Goal: Task Accomplishment & Management: Manage account settings

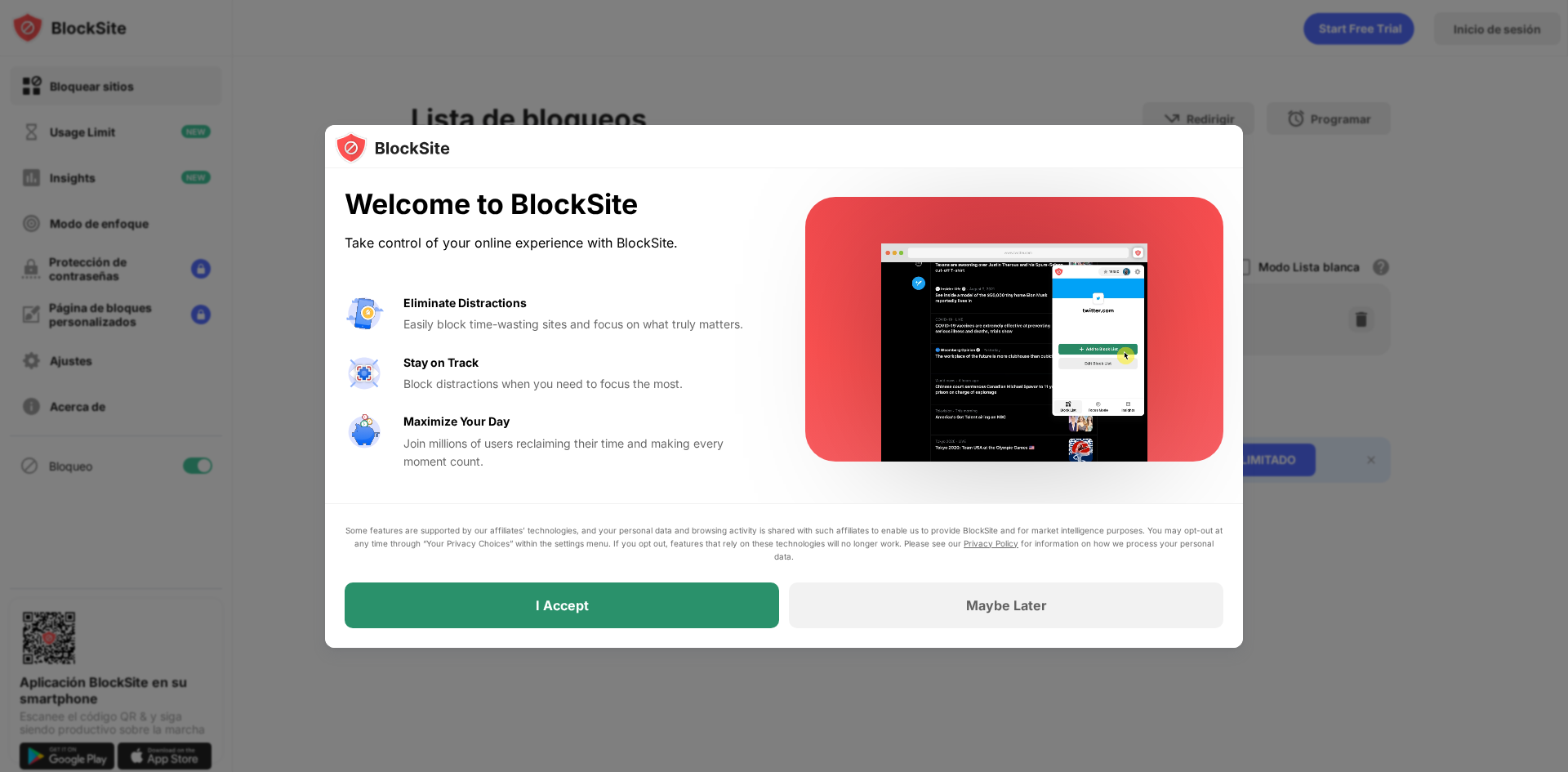
click at [762, 596] on div "I Accept" at bounding box center [562, 605] width 435 height 46
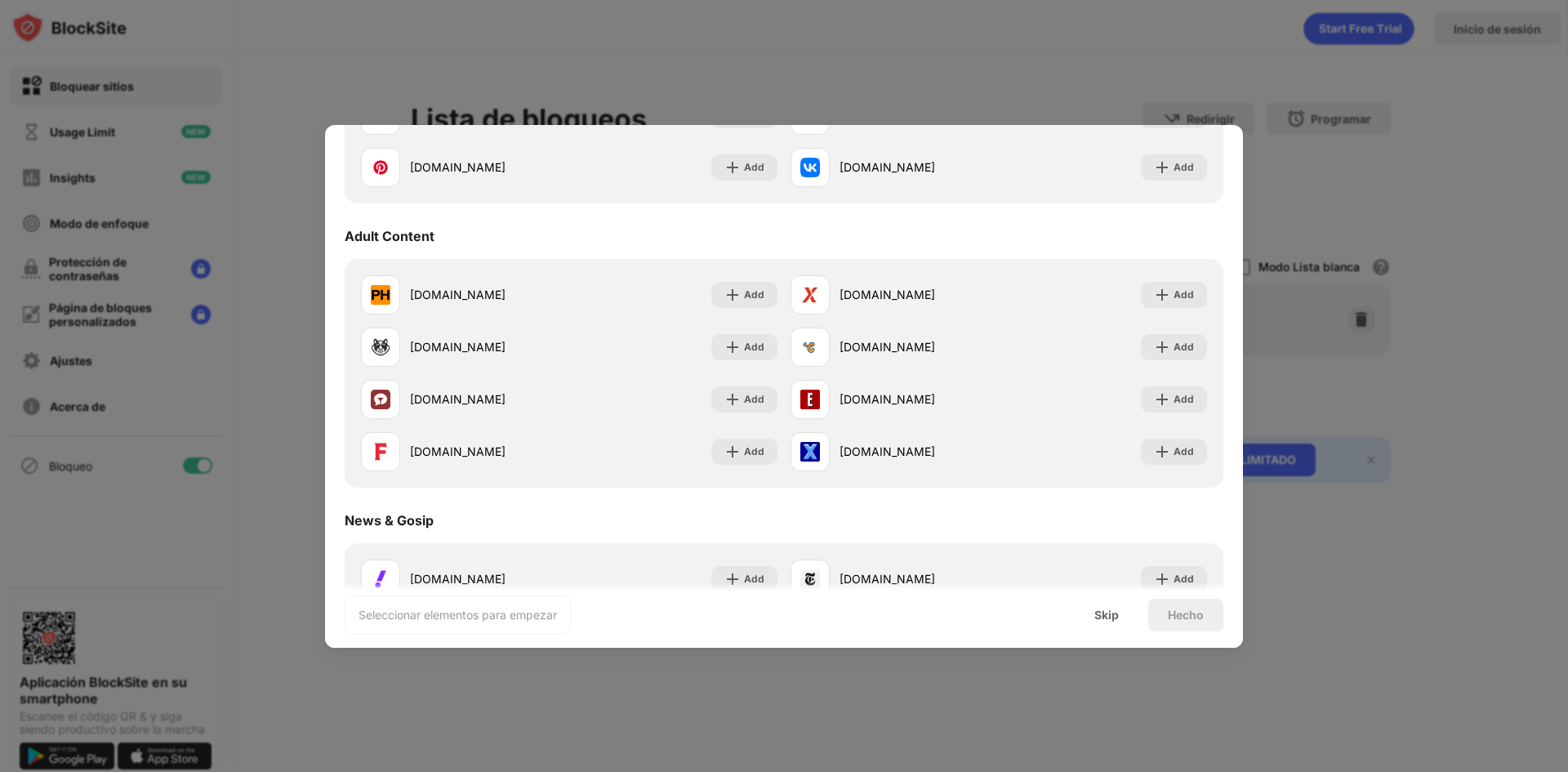
scroll to position [408, 0]
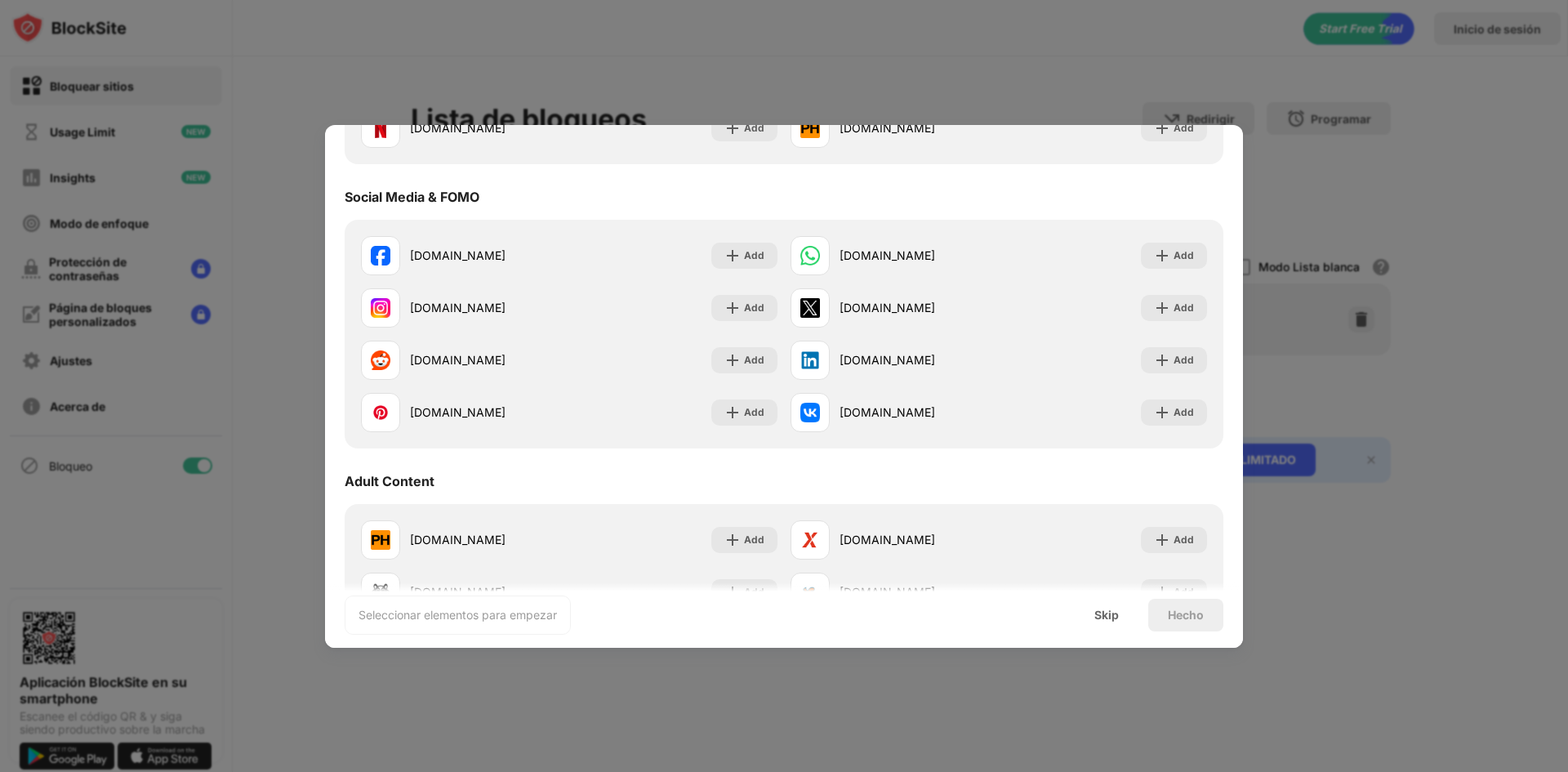
click at [378, 473] on div "Adult Content" at bounding box center [390, 480] width 90 height 16
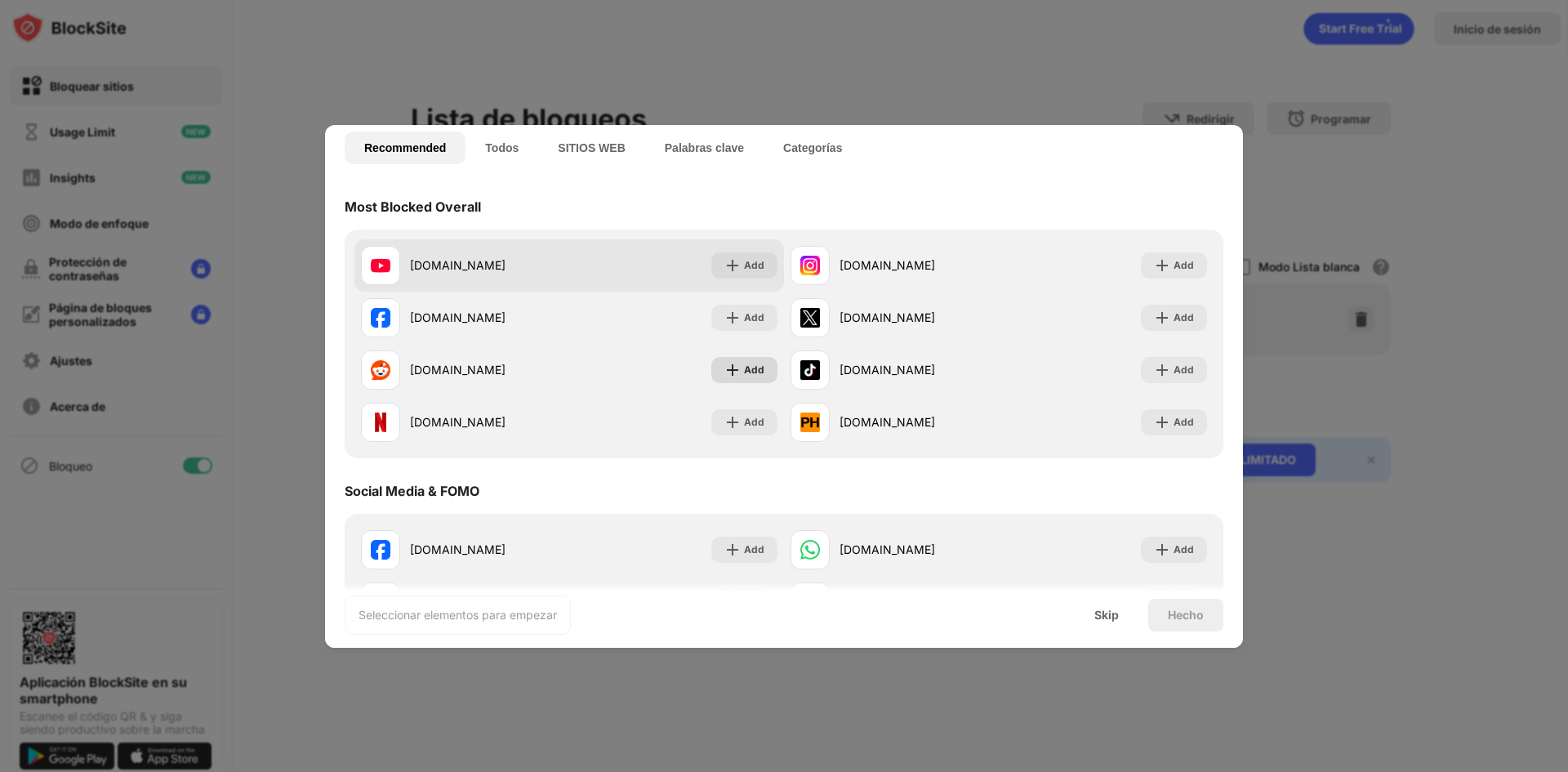
scroll to position [0, 0]
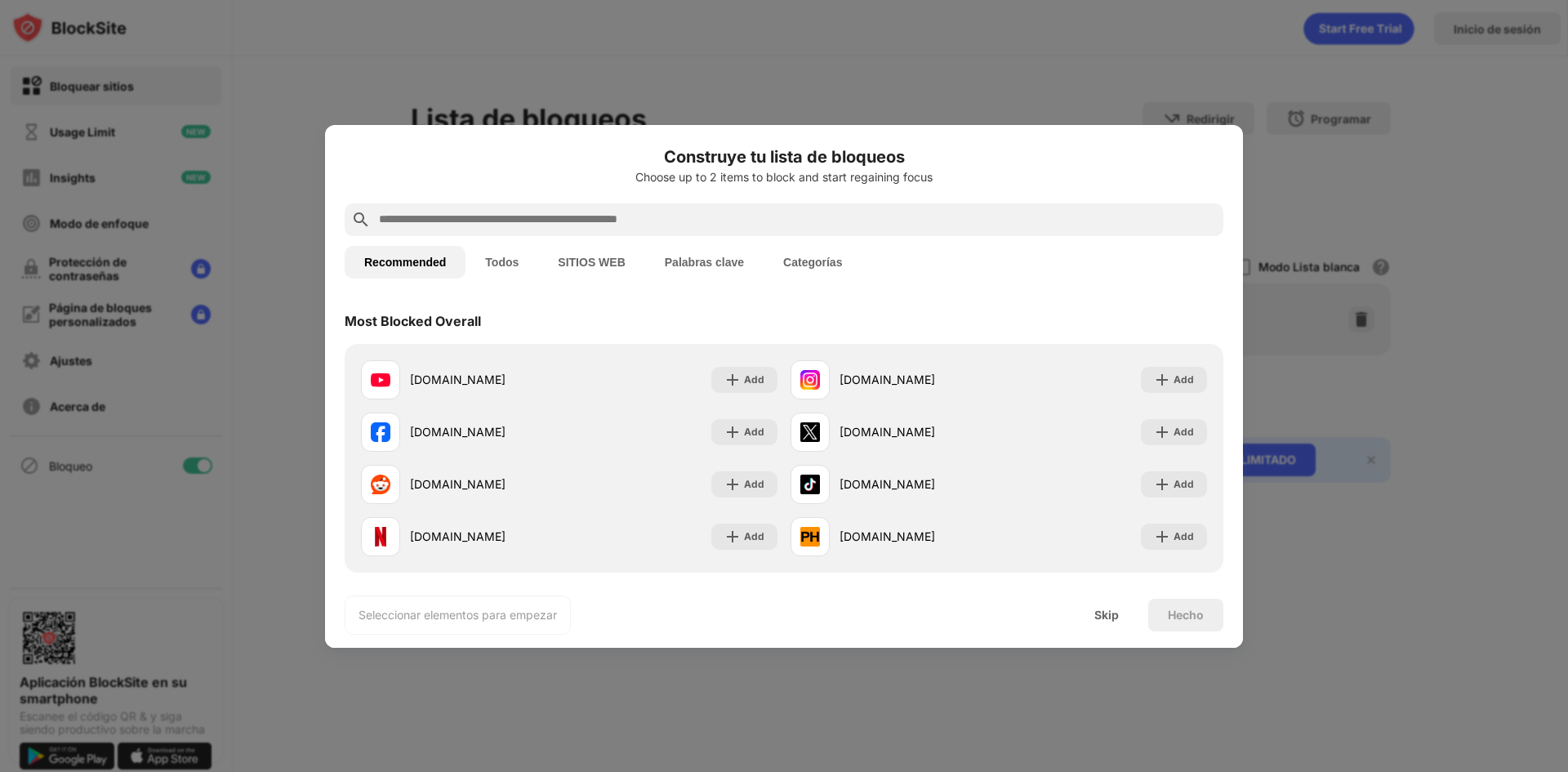
click at [529, 269] on button "Todos" at bounding box center [501, 262] width 73 height 33
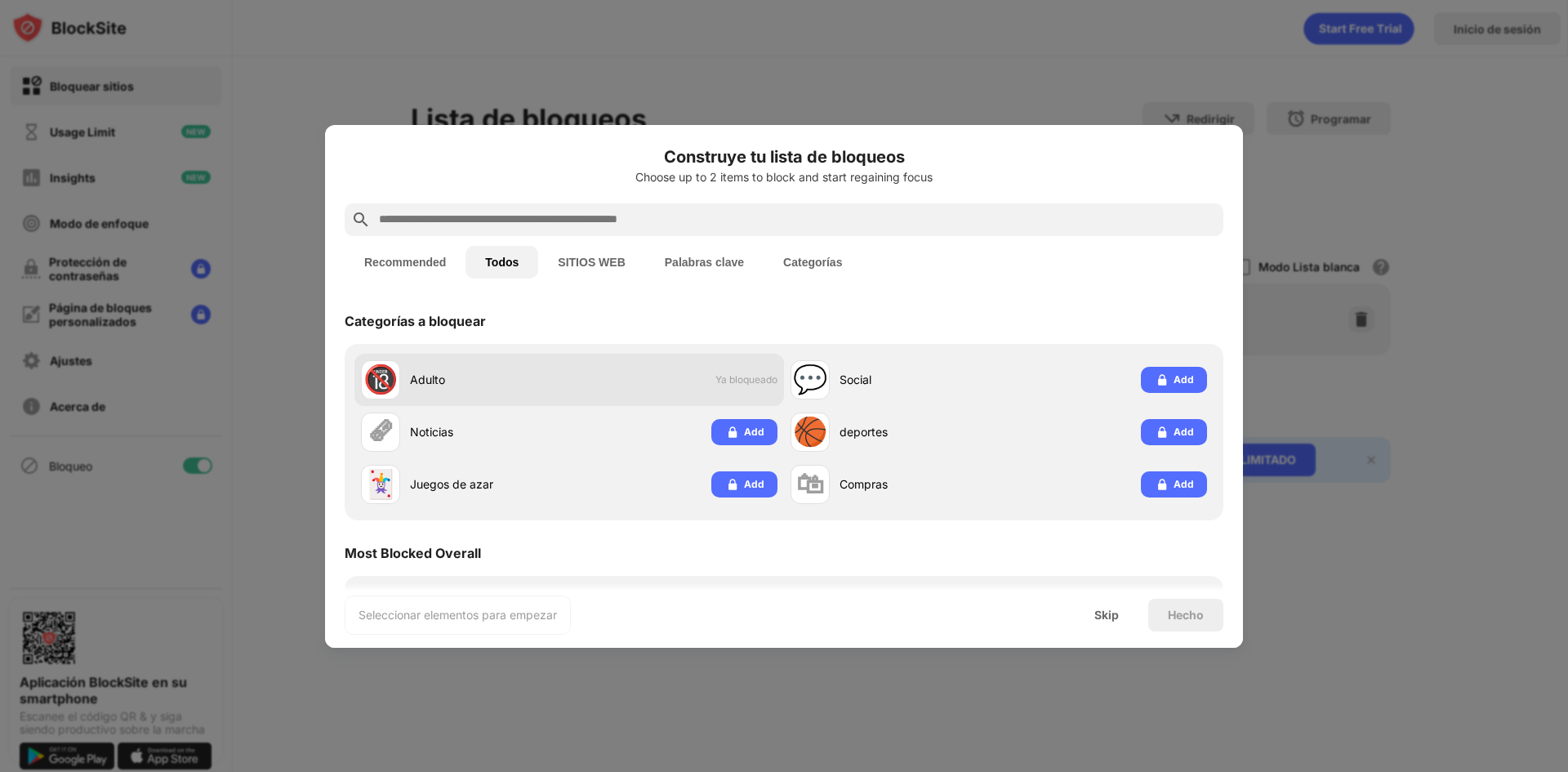
click at [419, 380] on div "Adulto" at bounding box center [490, 380] width 159 height 17
click at [592, 258] on button "SITIOS WEB" at bounding box center [590, 262] width 106 height 33
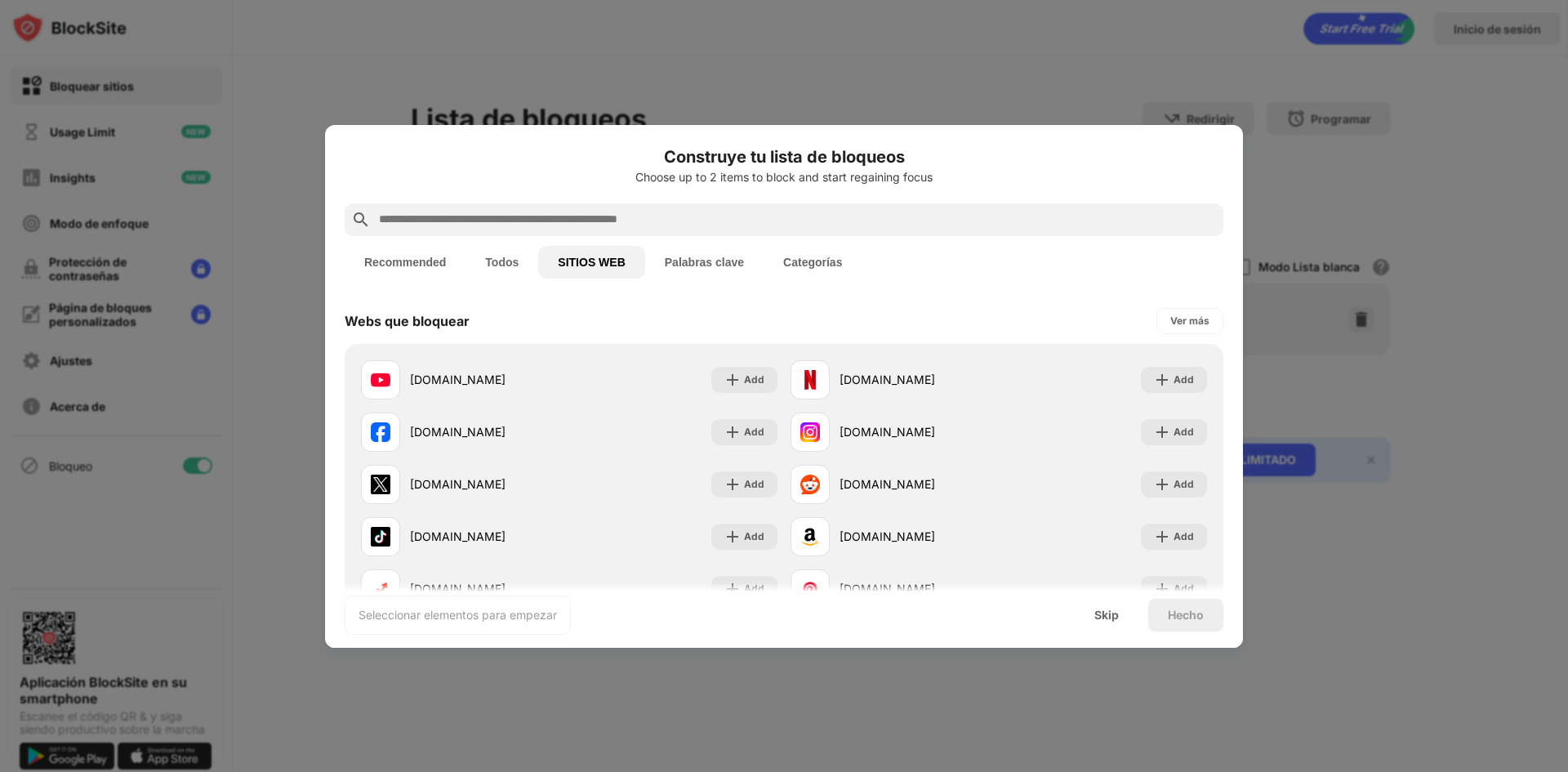
click at [712, 262] on button "Palabras clave" at bounding box center [705, 262] width 119 height 33
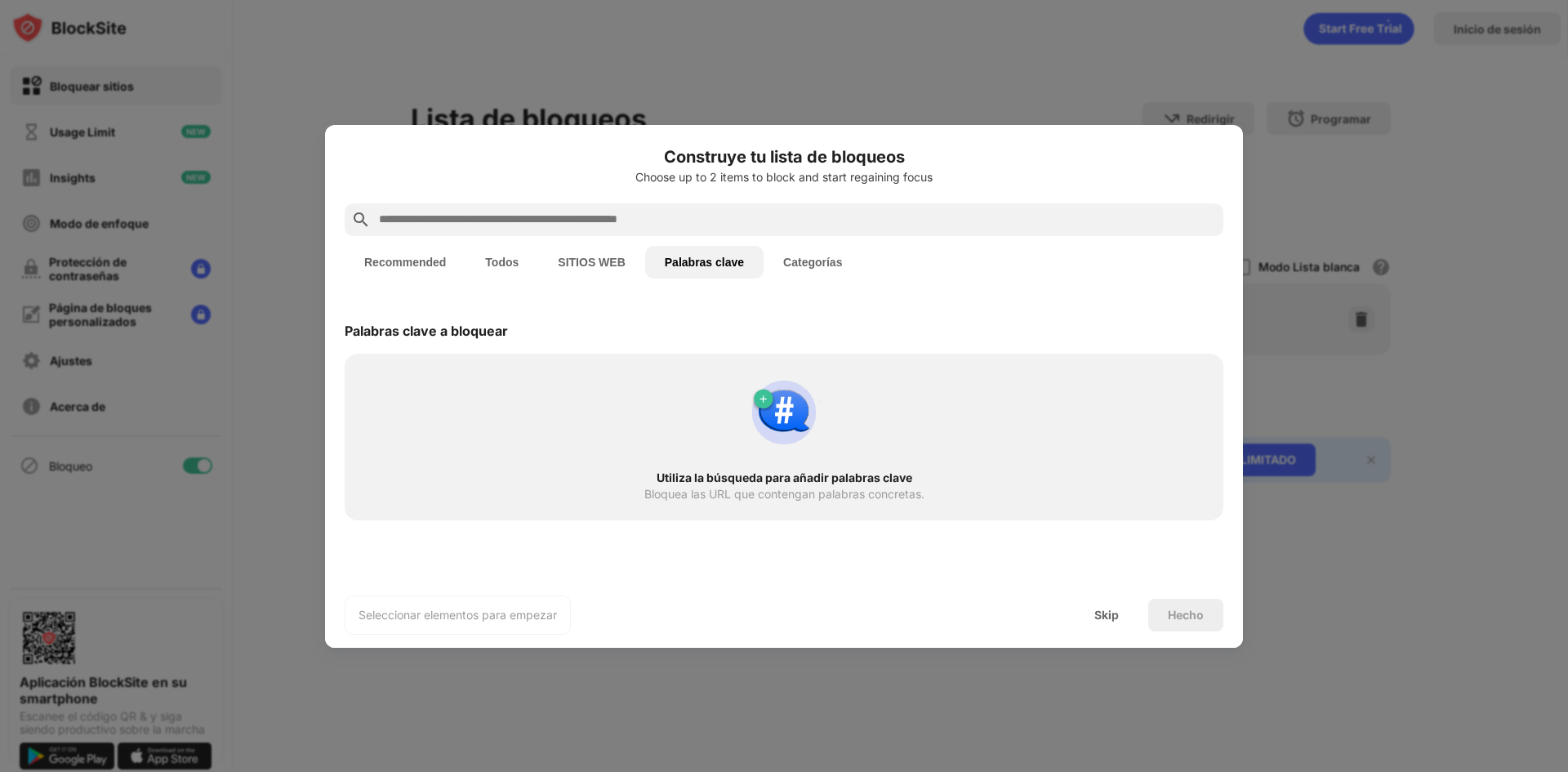
click at [790, 263] on button "Categorías" at bounding box center [812, 262] width 98 height 33
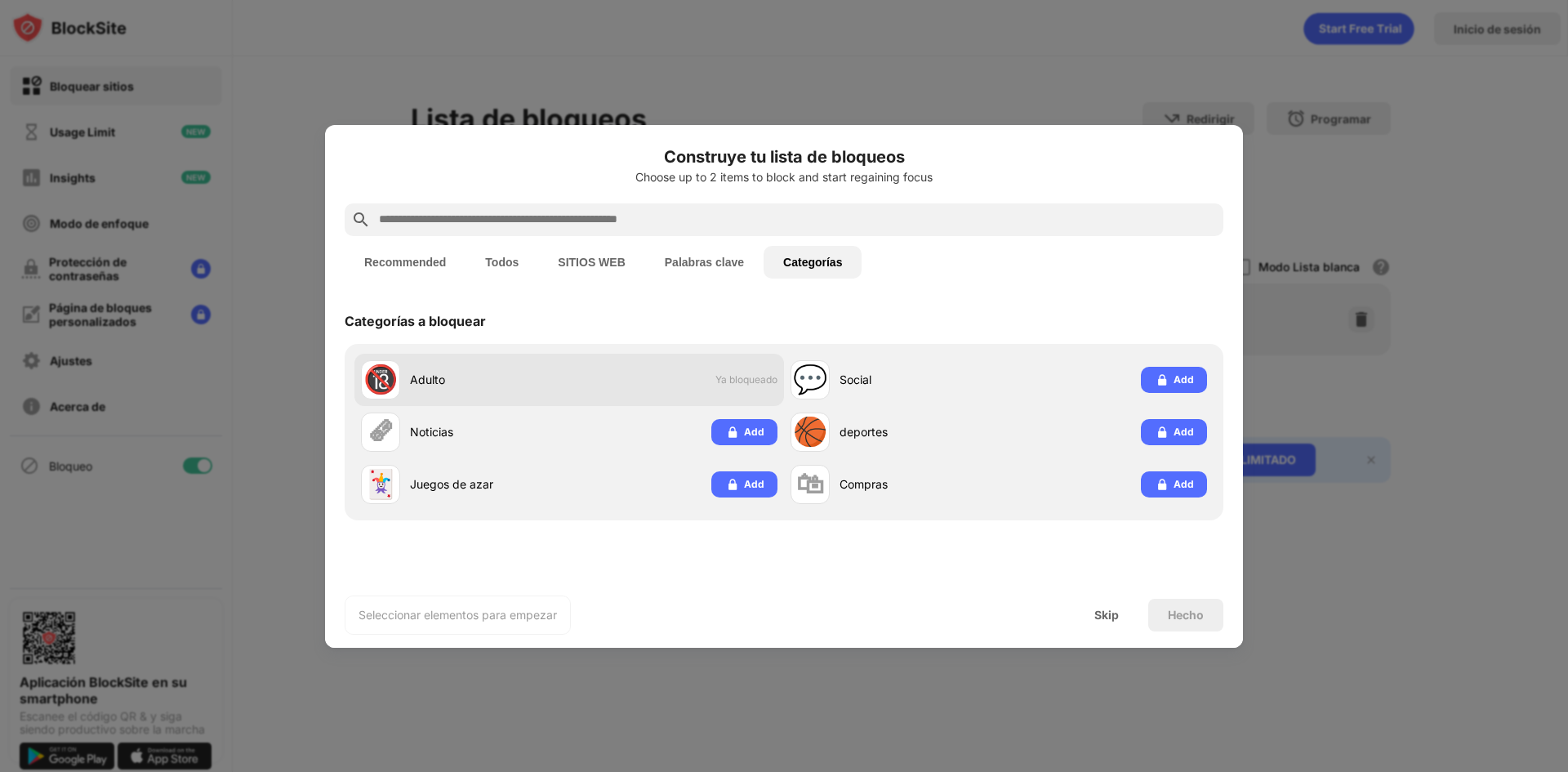
click at [740, 387] on div "🔞 Adulto Ya bloqueado" at bounding box center [568, 380] width 429 height 53
click at [429, 258] on button "Recommended" at bounding box center [405, 262] width 121 height 33
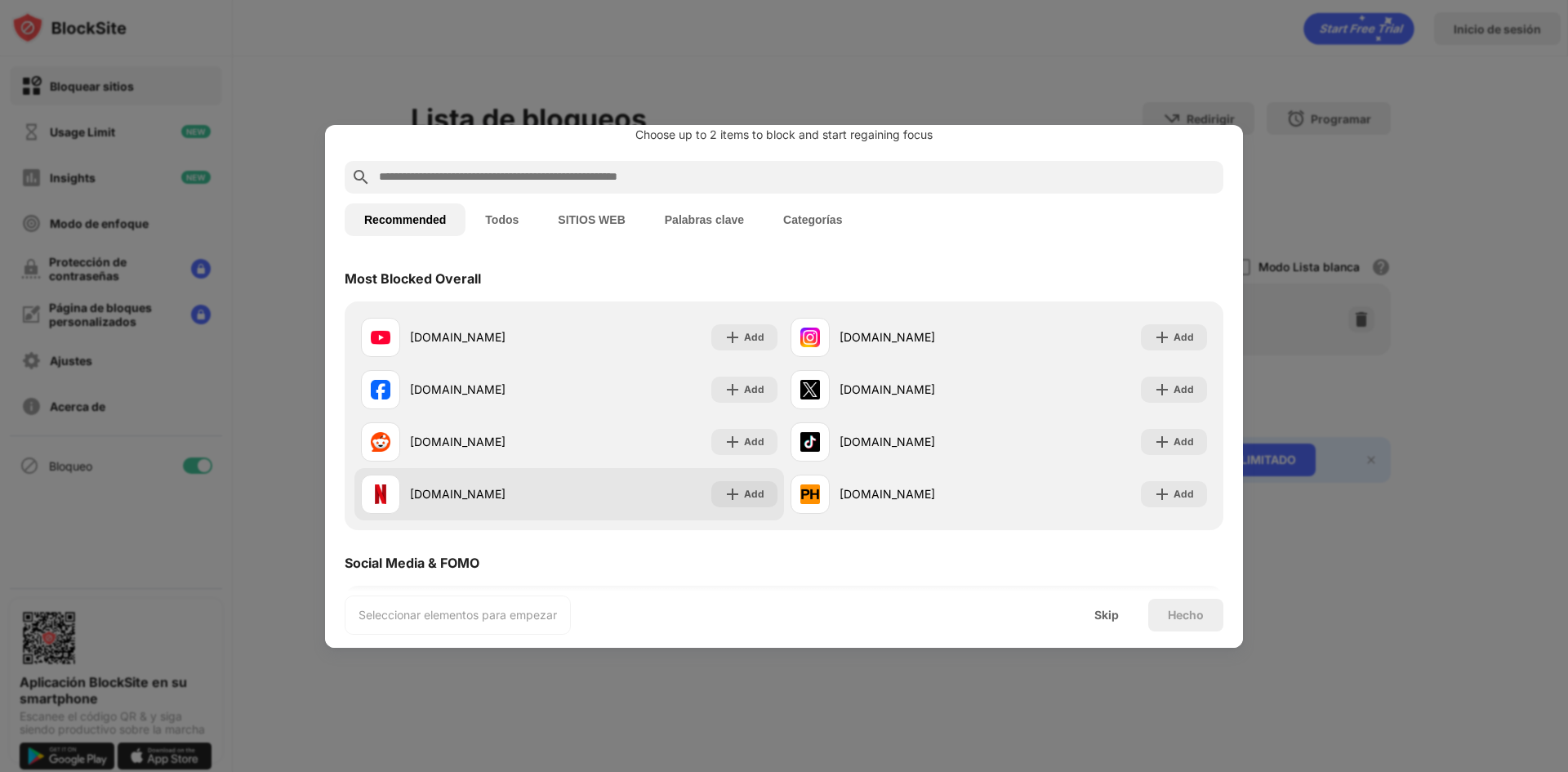
scroll to position [81, 0]
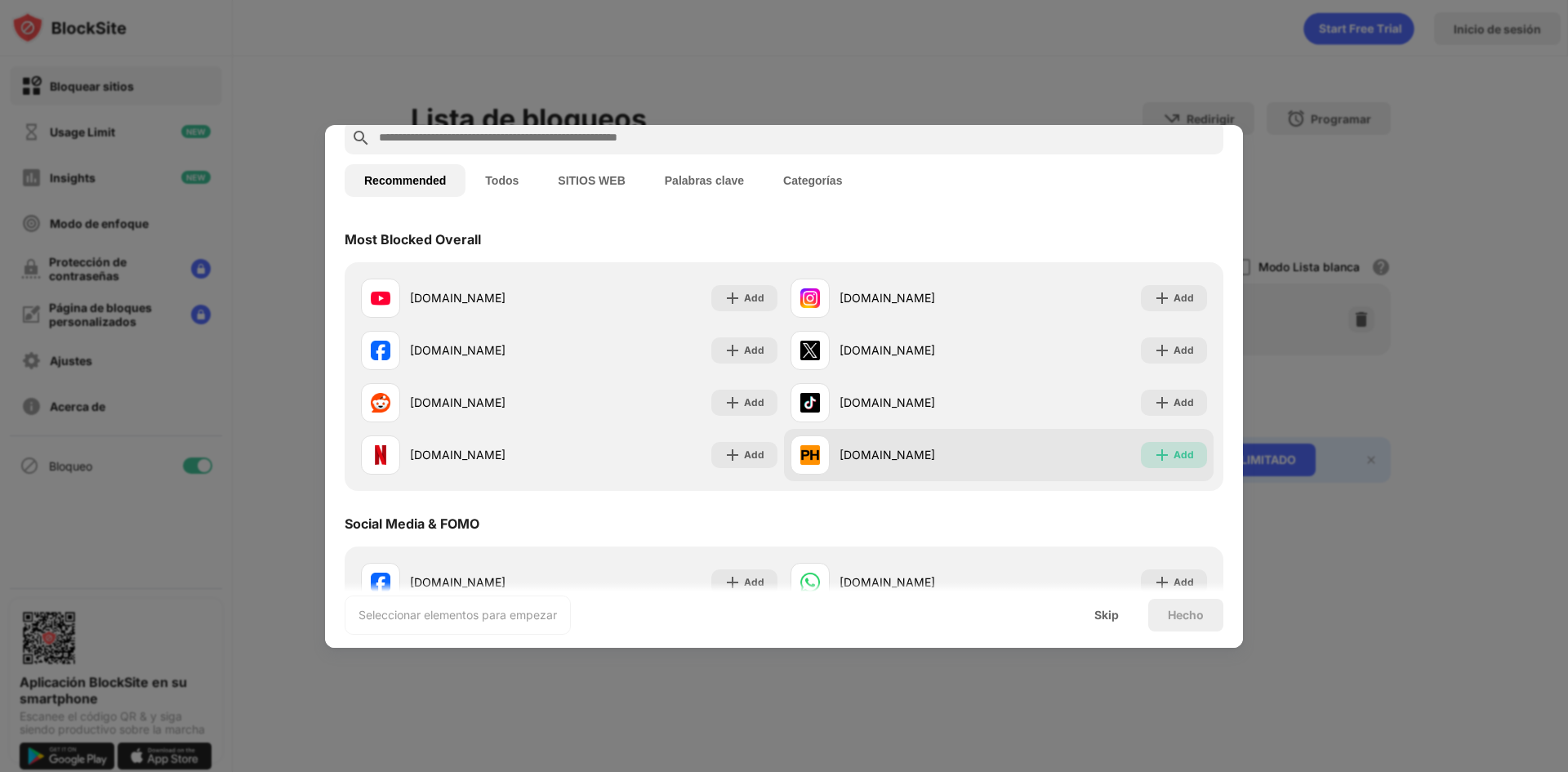
click at [1178, 458] on div "Add" at bounding box center [1183, 454] width 20 height 16
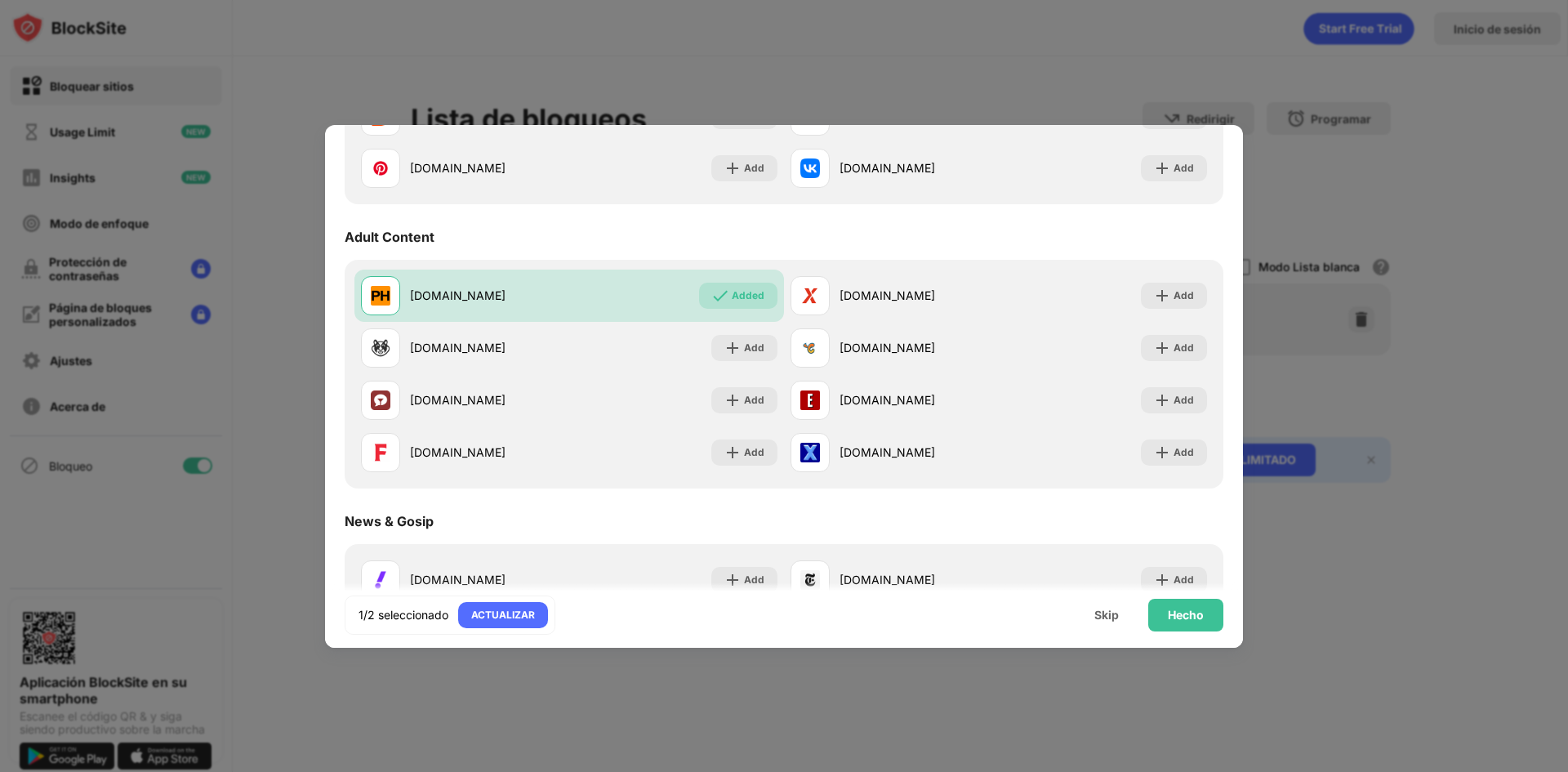
scroll to position [653, 0]
click at [751, 350] on div "Add" at bounding box center [754, 347] width 20 height 16
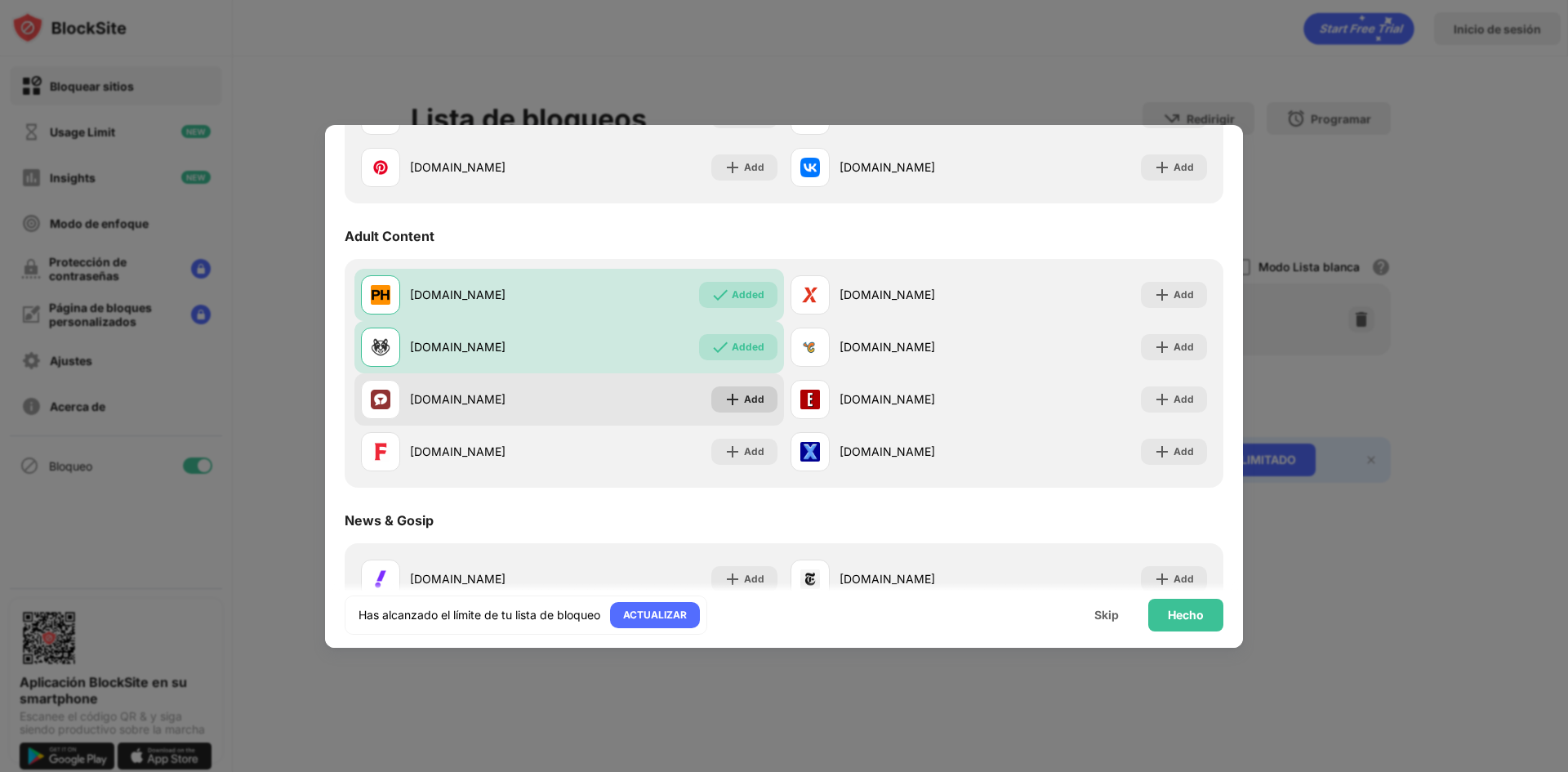
click at [744, 392] on div "Add" at bounding box center [754, 399] width 20 height 16
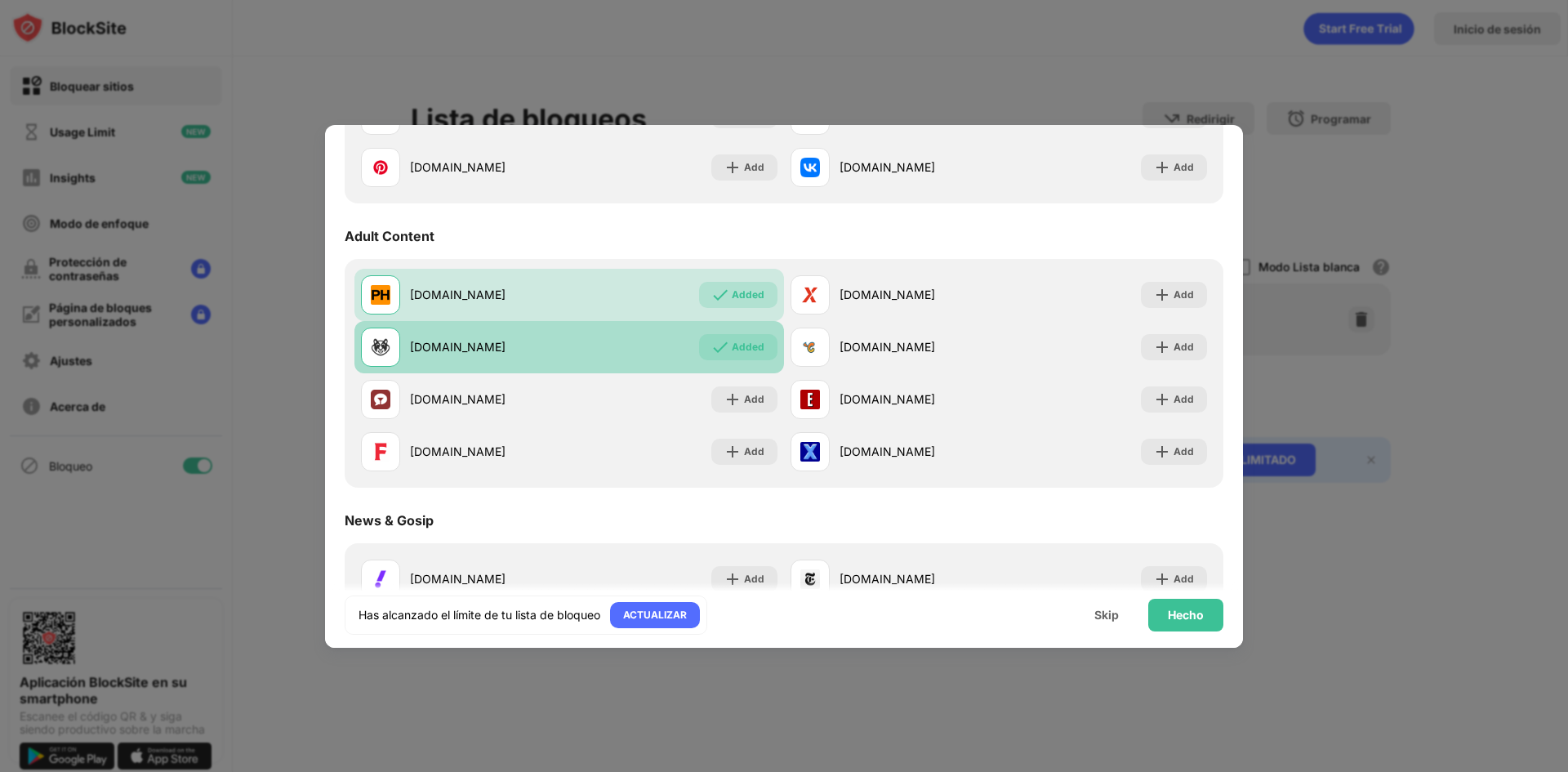
click at [723, 346] on img at bounding box center [720, 347] width 16 height 16
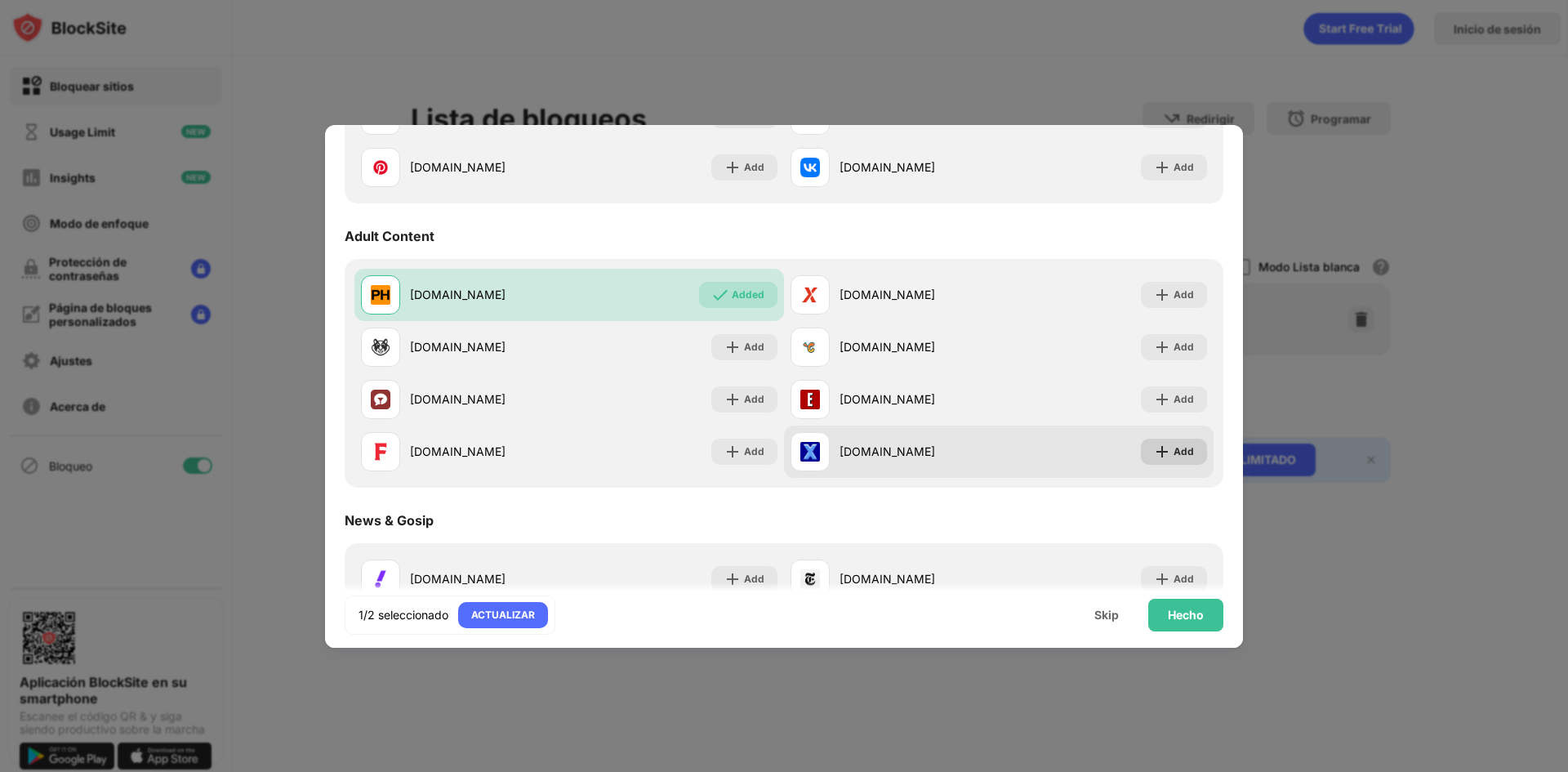
click at [1173, 452] on div "Add" at bounding box center [1183, 451] width 20 height 16
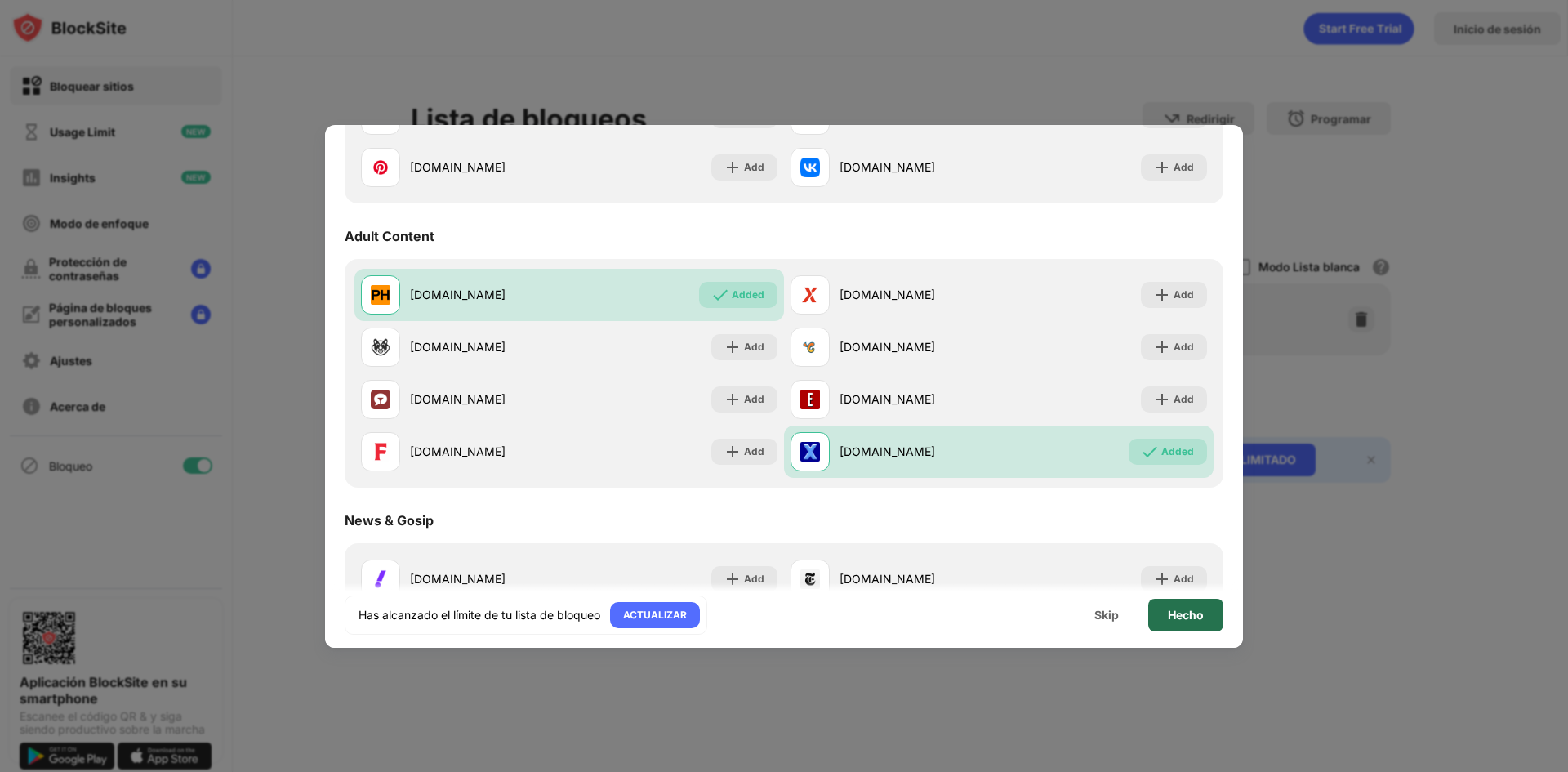
click at [1185, 611] on div "Hecho" at bounding box center [1185, 614] width 36 height 13
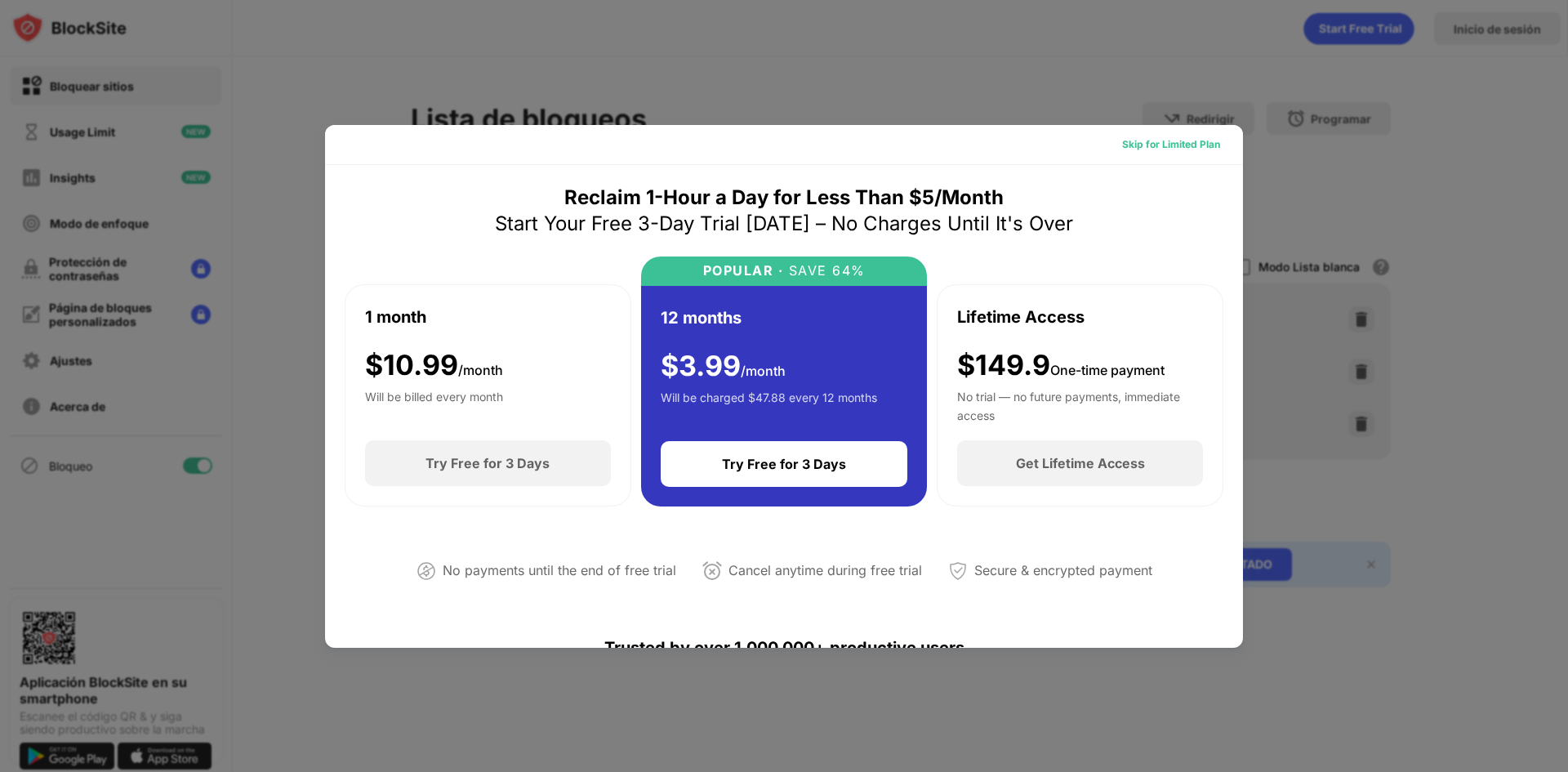
click at [1159, 148] on div "Skip for Limited Plan" at bounding box center [1171, 144] width 98 height 16
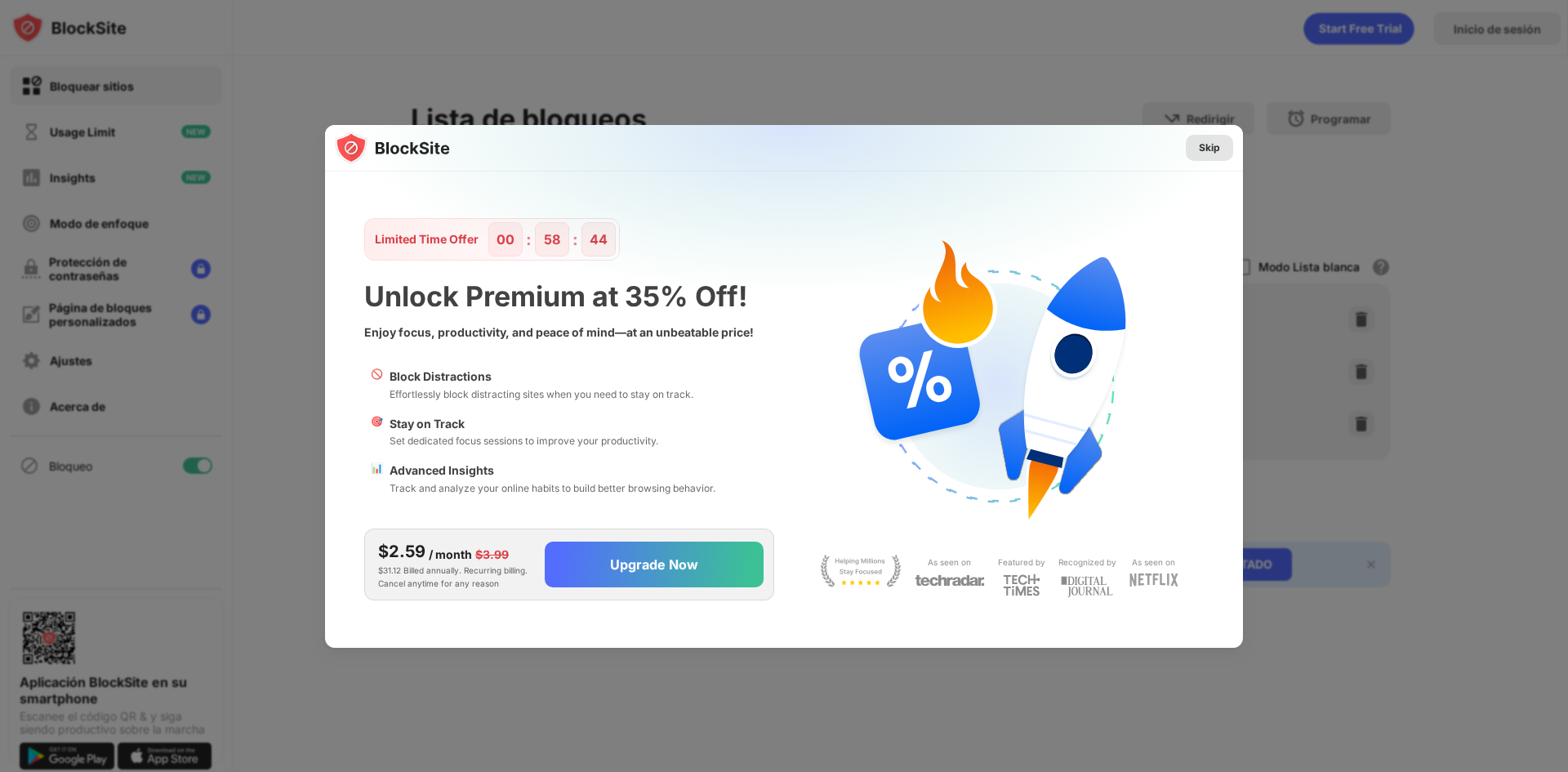
click at [1207, 148] on div "Skip" at bounding box center [1209, 147] width 21 height 16
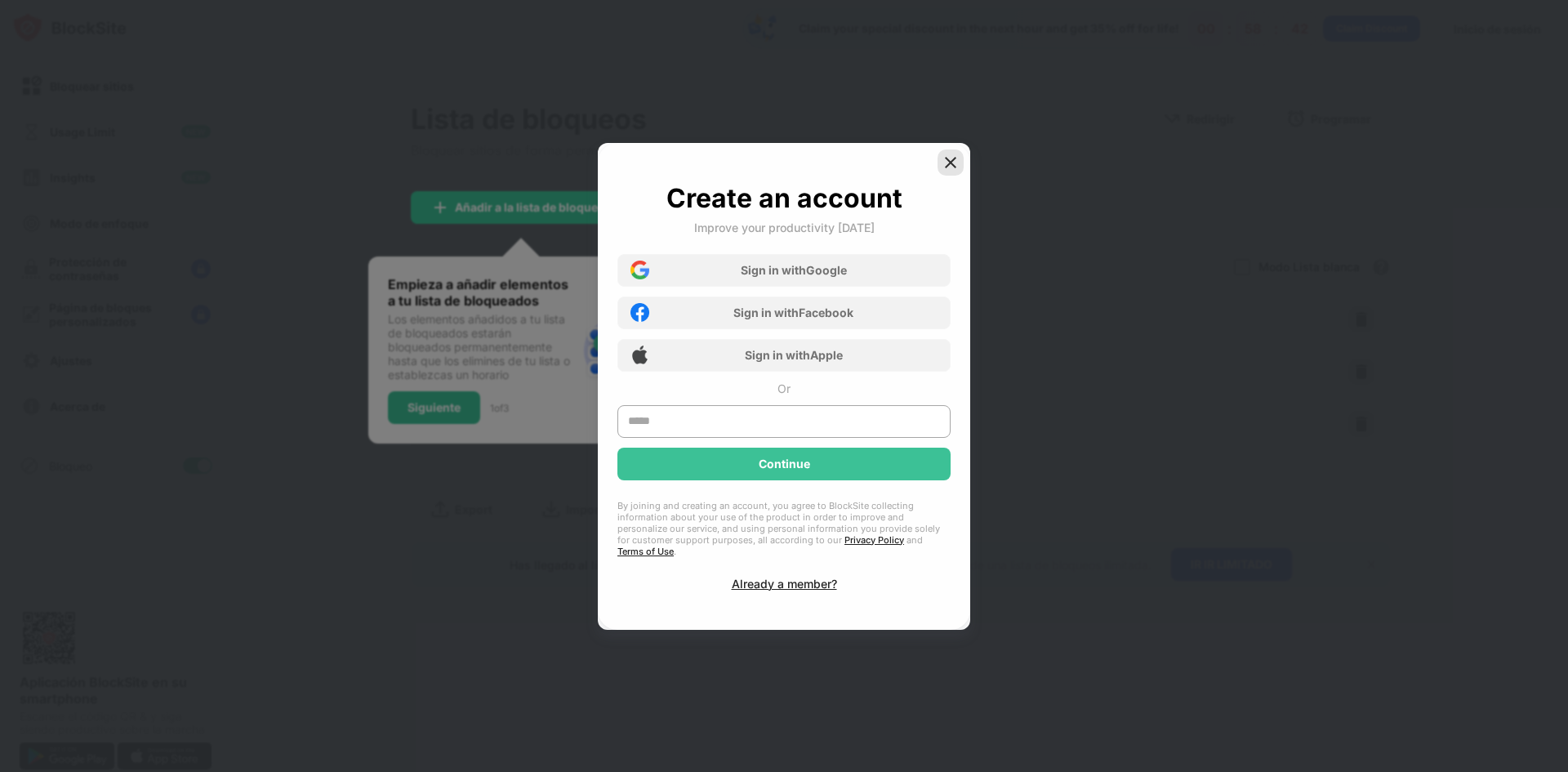
click at [948, 170] on img at bounding box center [950, 162] width 16 height 16
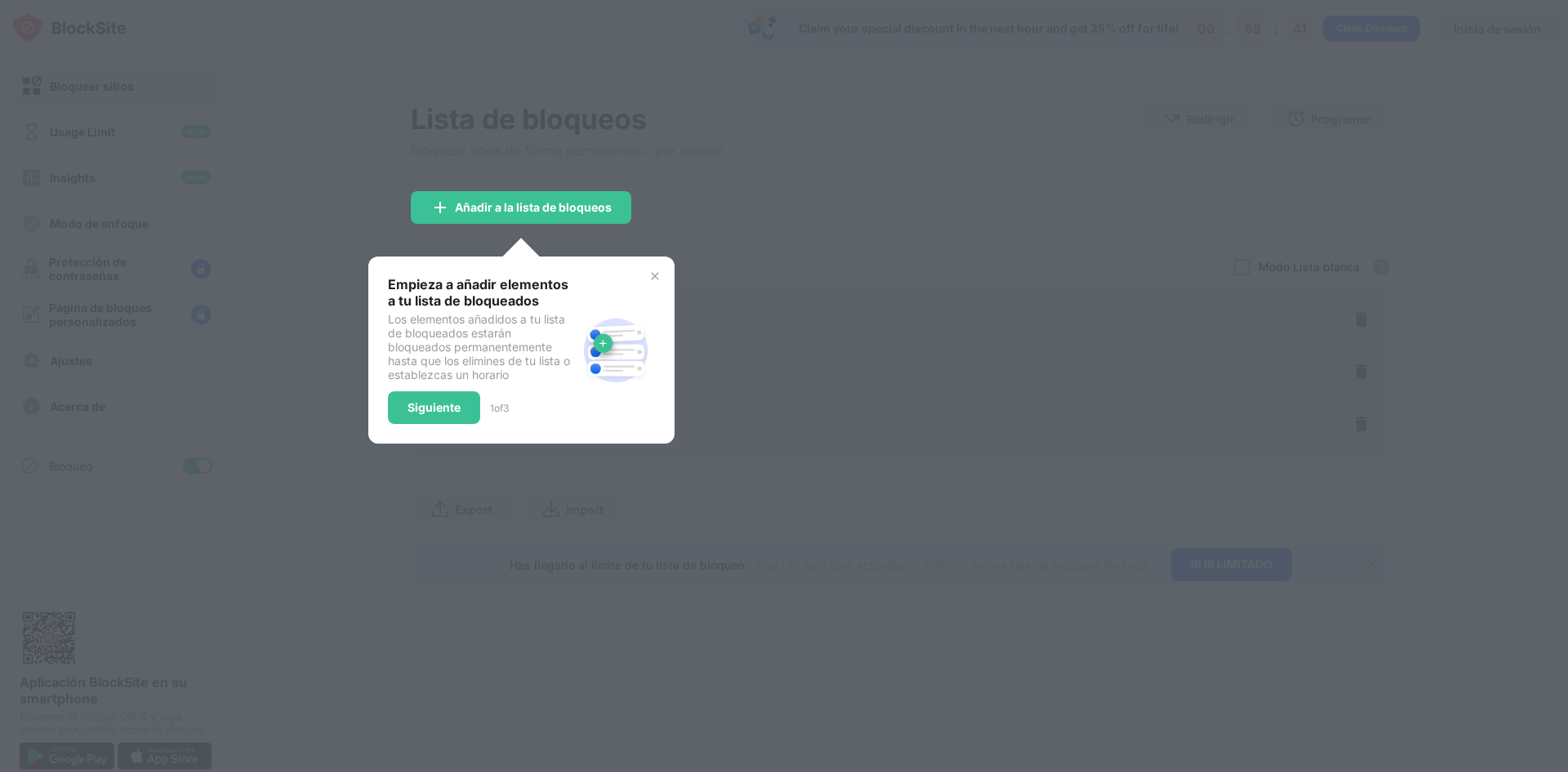
click at [738, 219] on div at bounding box center [784, 386] width 1568 height 772
click at [1010, 178] on div at bounding box center [784, 386] width 1568 height 772
click at [418, 415] on div "Siguiente" at bounding box center [434, 408] width 92 height 33
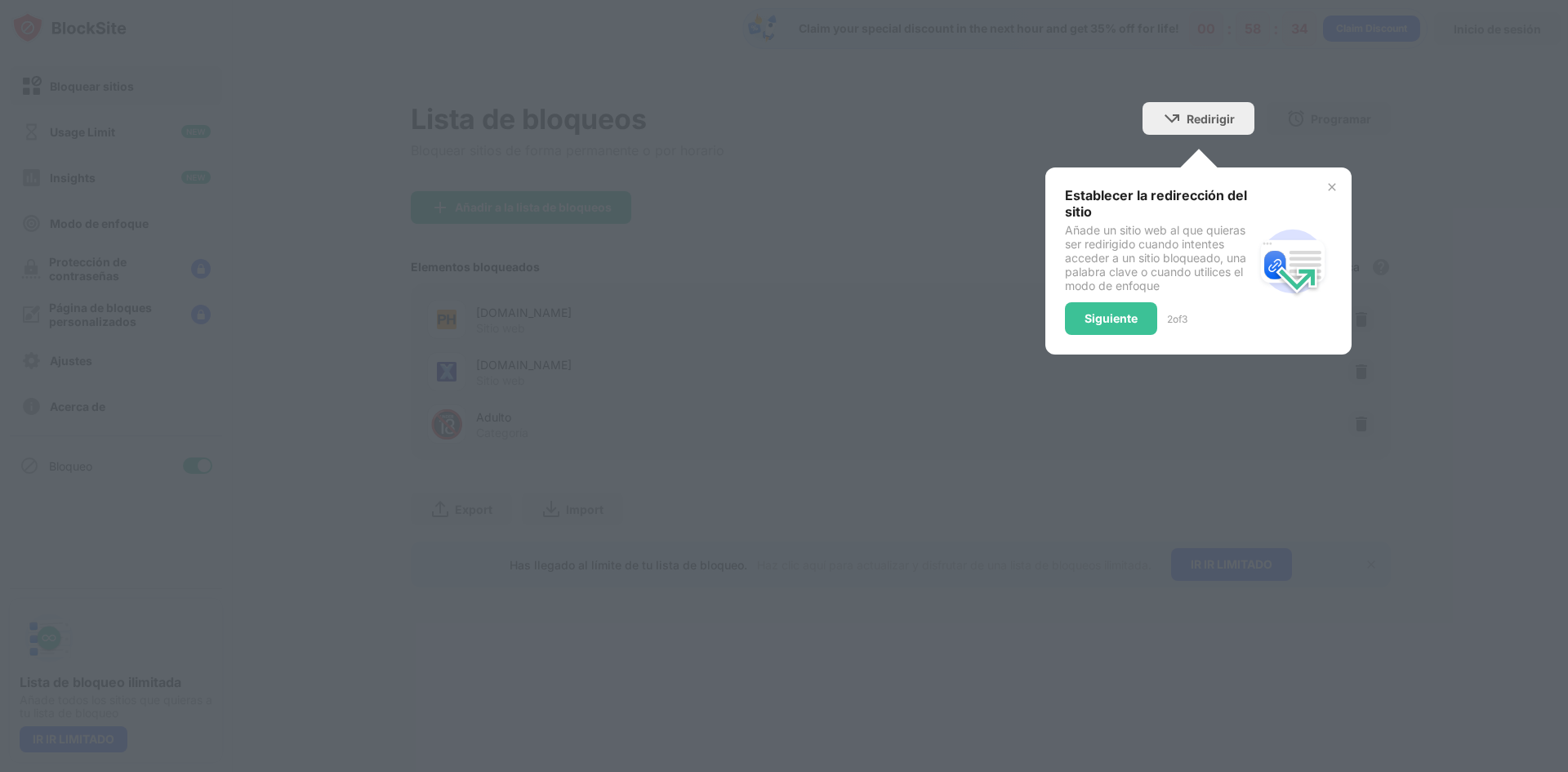
click at [418, 415] on div at bounding box center [784, 386] width 1568 height 772
click at [1111, 321] on div "Siguiente" at bounding box center [1111, 318] width 53 height 13
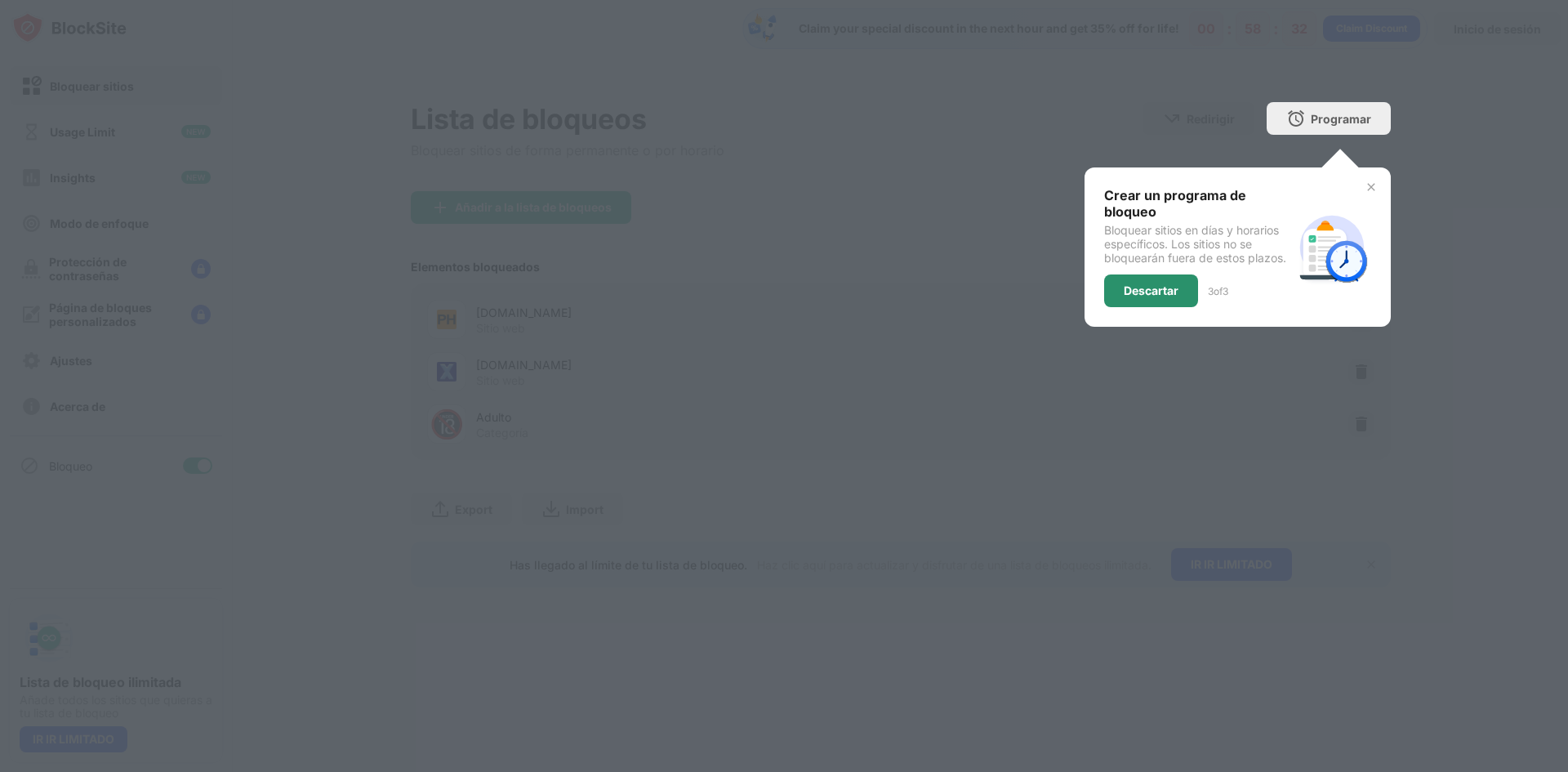
click at [1172, 286] on div "Descartar" at bounding box center [1150, 290] width 55 height 13
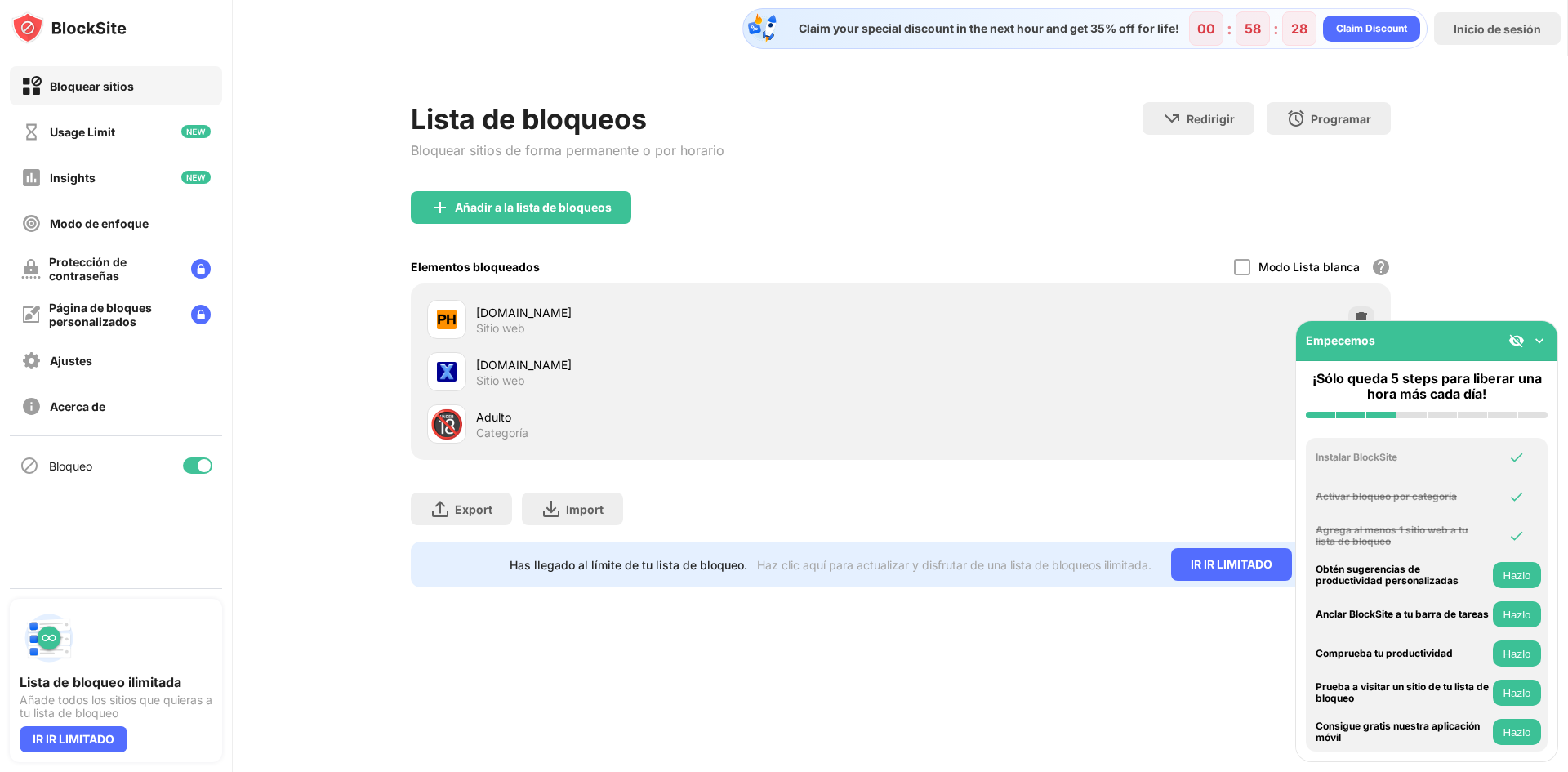
click at [1541, 337] on img at bounding box center [1538, 340] width 16 height 16
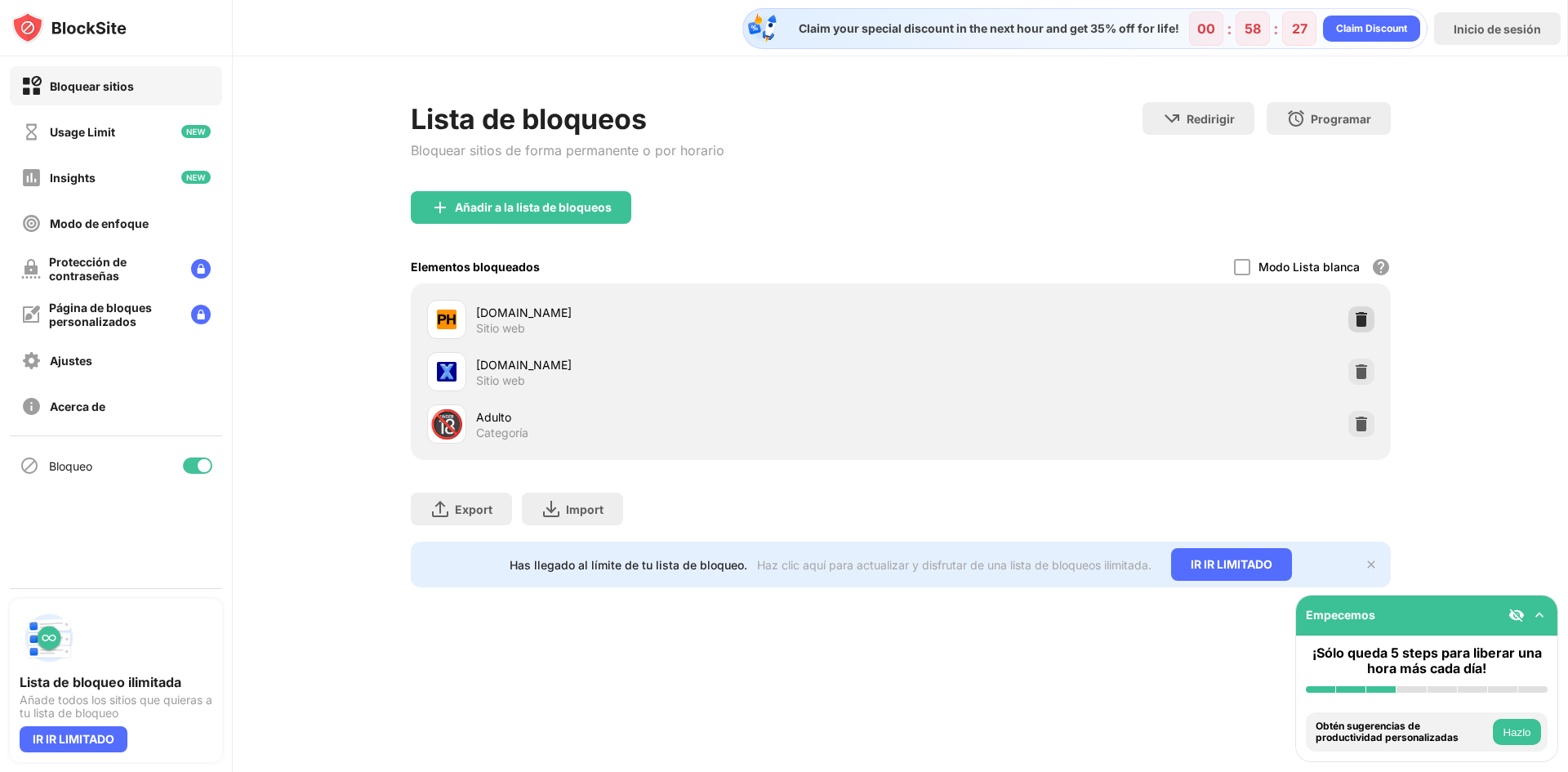
click at [1372, 321] on div at bounding box center [1360, 319] width 26 height 26
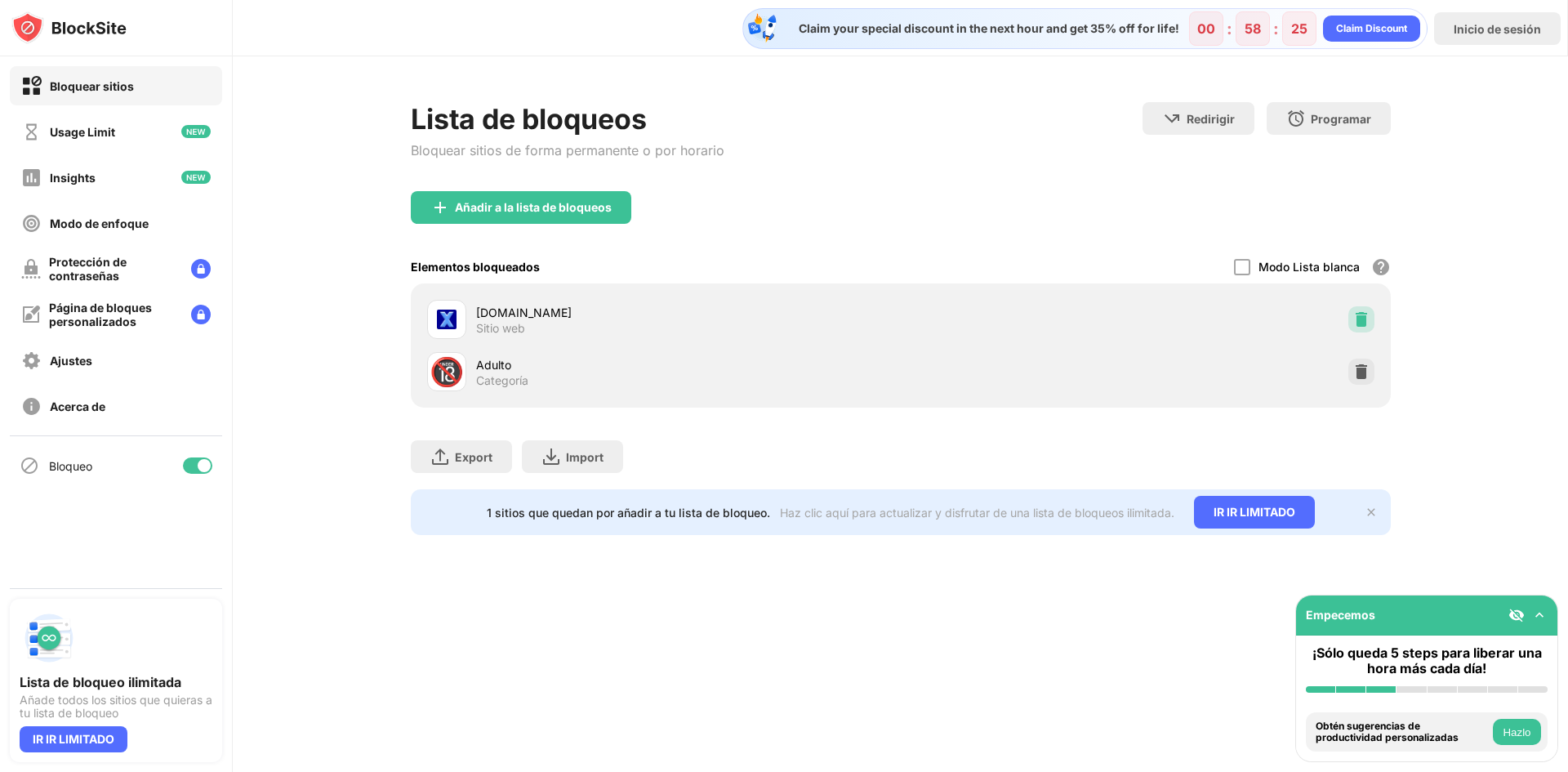
click at [1372, 320] on div at bounding box center [1360, 319] width 26 height 26
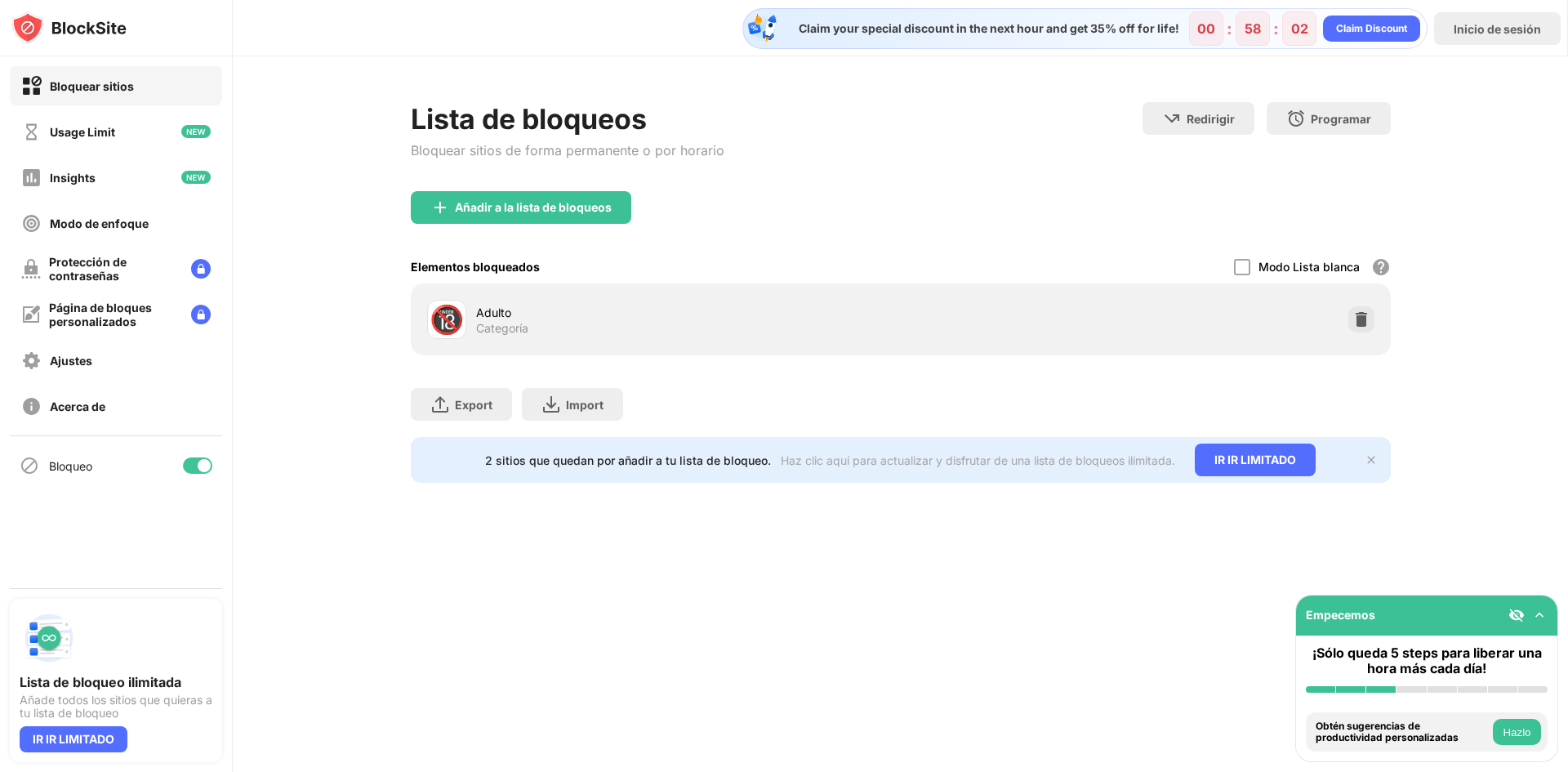
click at [858, 365] on div "Export Exportar archivos (sólo para artículos de sitios web) Import Importar ar…" at bounding box center [900, 396] width 980 height 81
click at [522, 326] on div "Categoría" at bounding box center [502, 328] width 53 height 14
click at [429, 322] on div "🔞" at bounding box center [446, 320] width 34 height 34
click at [80, 31] on img at bounding box center [69, 27] width 115 height 33
drag, startPoint x: 1342, startPoint y: 16, endPoint x: 1280, endPoint y: 13, distance: 62.1
